Goal: Transaction & Acquisition: Purchase product/service

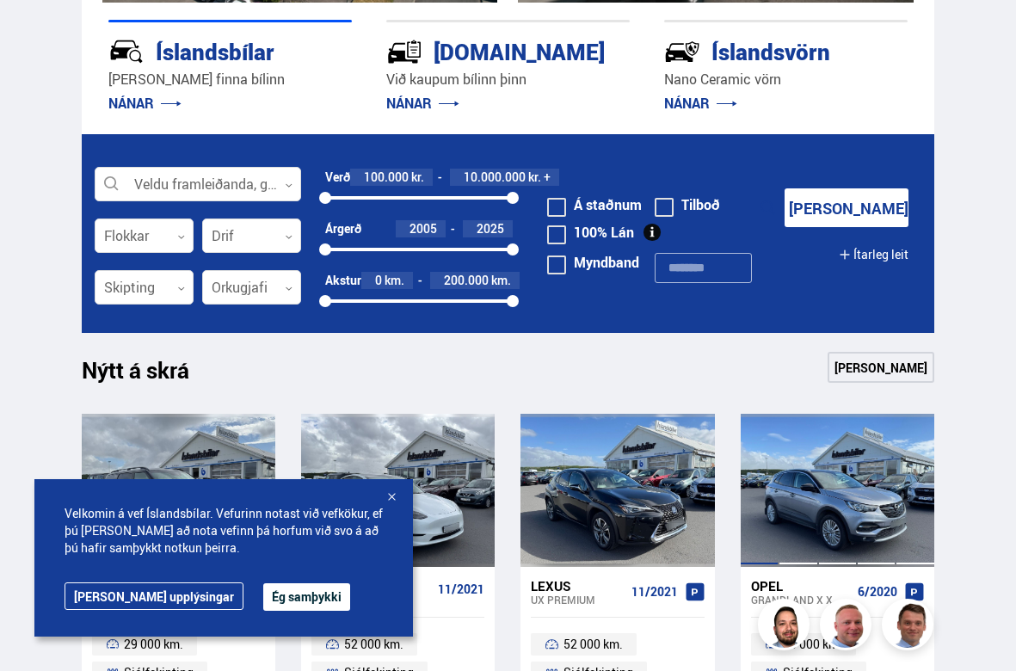
scroll to position [337, 0]
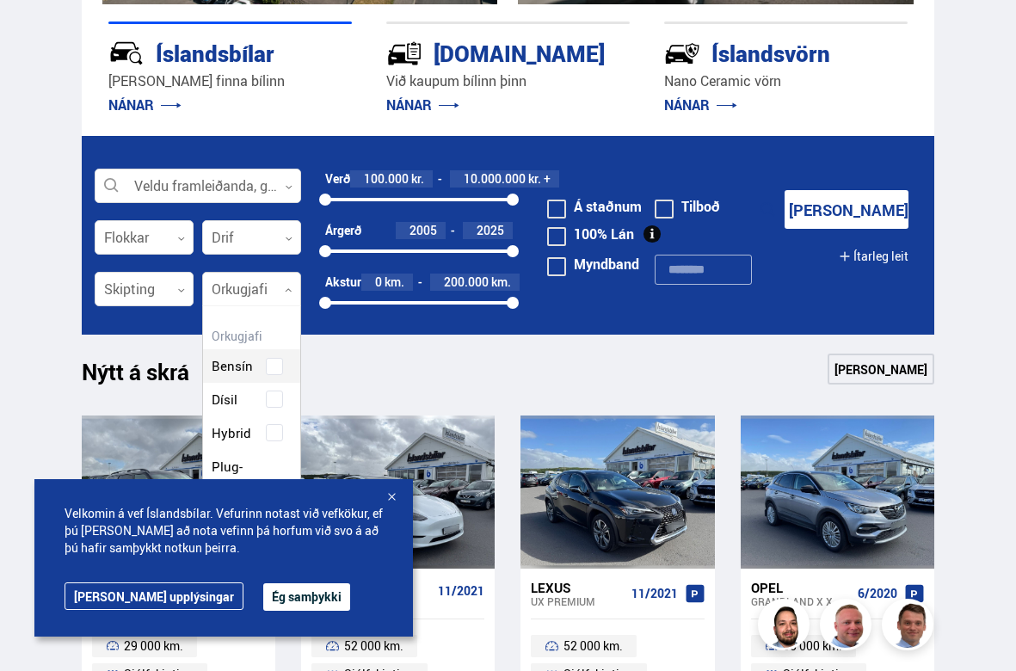
click at [292, 292] on icon at bounding box center [289, 290] width 8 height 8
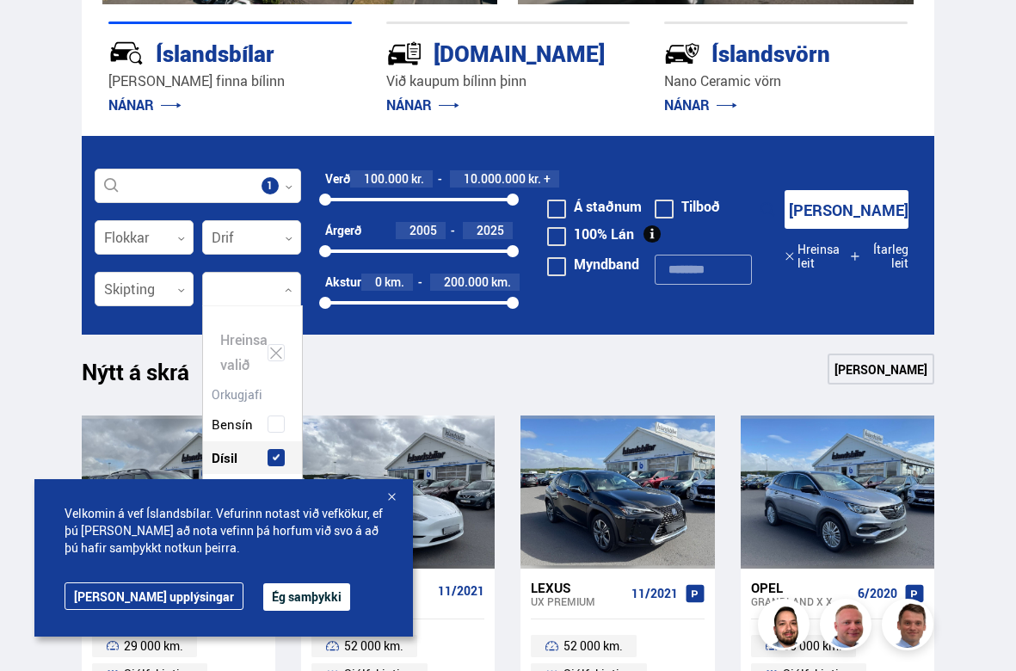
click at [273, 396] on div "Bensín Dísil Hybrid Plug-in hybrid Rafmagn" at bounding box center [252, 491] width 99 height 218
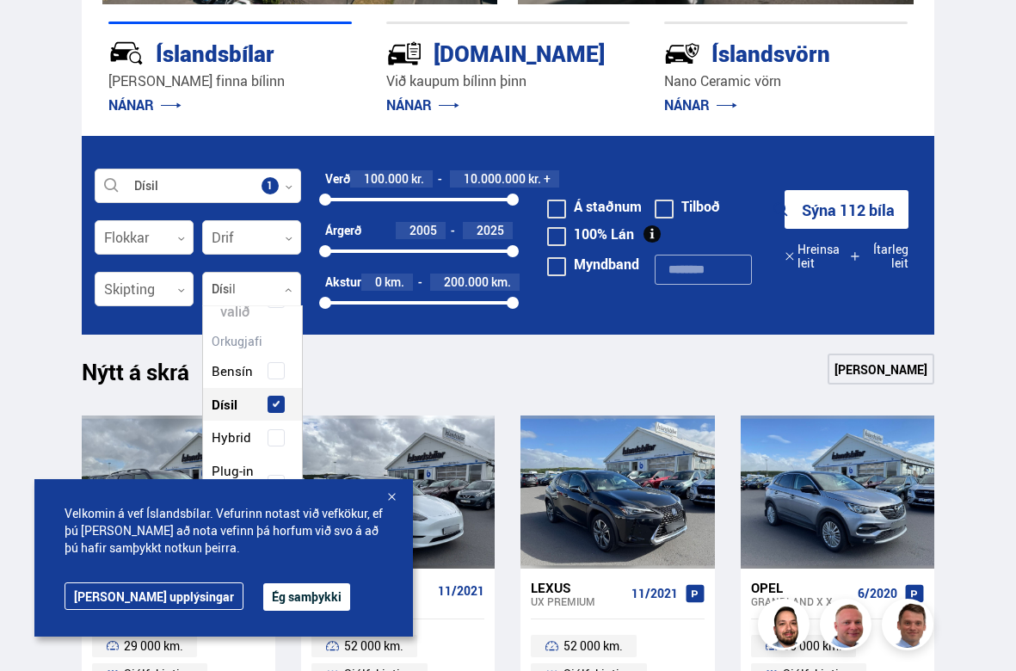
scroll to position [71, 0]
click at [390, 494] on div at bounding box center [391, 497] width 17 height 17
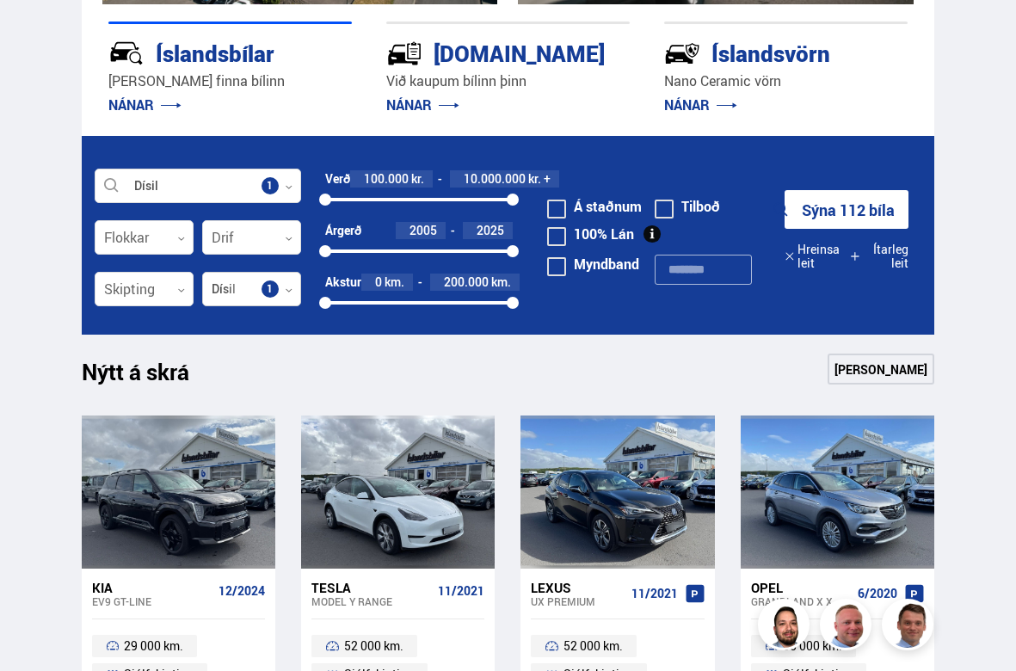
click at [291, 289] on icon at bounding box center [289, 290] width 8 height 8
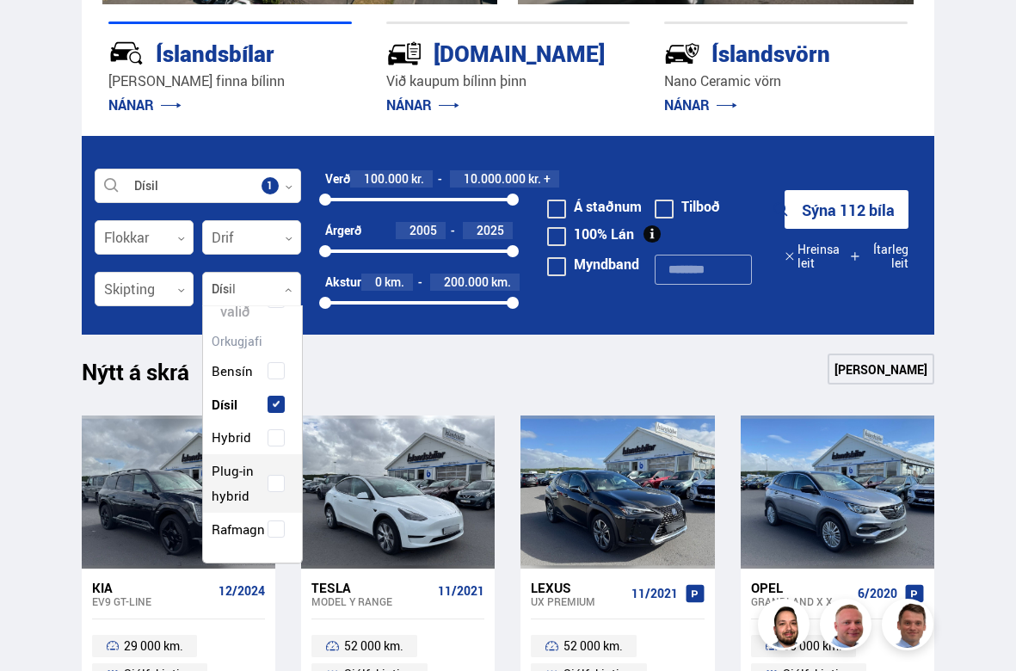
scroll to position [256, 95]
click at [273, 530] on span at bounding box center [276, 528] width 7 height 7
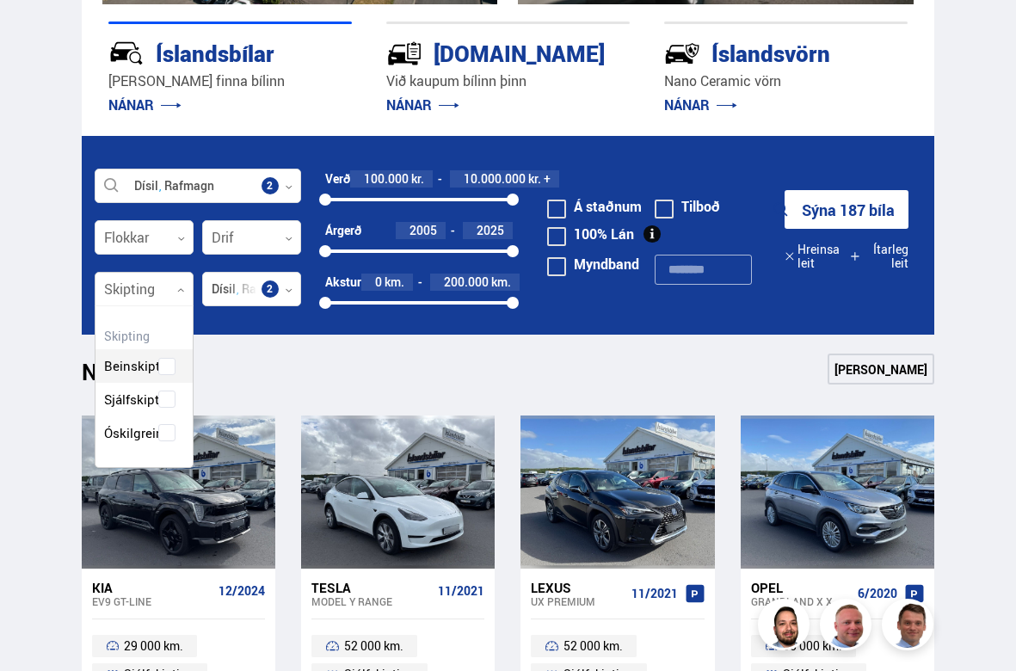
click at [181, 289] on icon at bounding box center [181, 290] width 8 height 8
click at [167, 396] on div "Beinskipting Sjálfskipting Óskilgreint" at bounding box center [143, 386] width 97 height 126
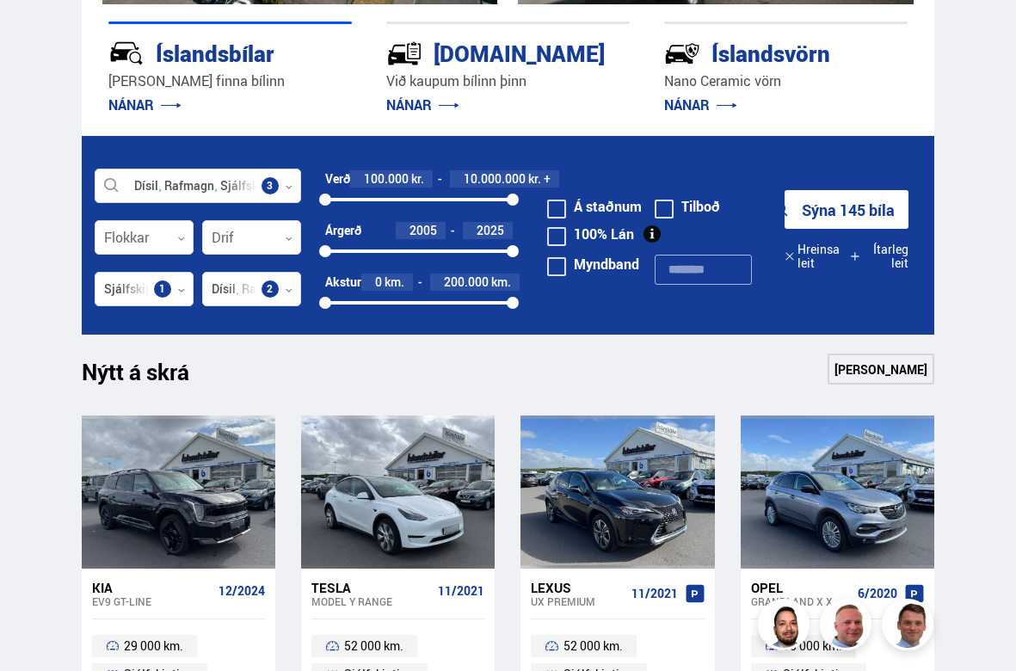
drag, startPoint x: 512, startPoint y: 197, endPoint x: 383, endPoint y: 205, distance: 129.2
click at [383, 205] on div at bounding box center [383, 199] width 12 height 12
click at [866, 205] on button "Sýna 40 bíla" at bounding box center [846, 209] width 124 height 39
